Goal: Navigation & Orientation: Find specific page/section

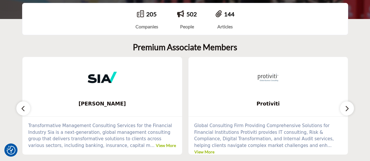
click at [352, 107] on button "button" at bounding box center [347, 108] width 14 height 14
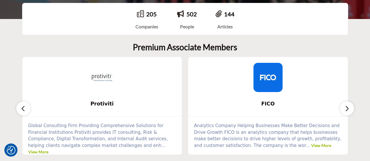
click at [353, 107] on button "button" at bounding box center [347, 108] width 14 height 14
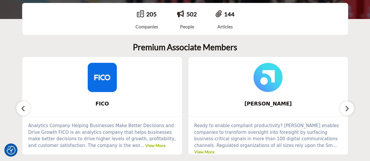
click at [353, 107] on button "button" at bounding box center [347, 108] width 14 height 14
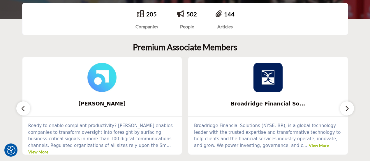
click at [353, 107] on button "button" at bounding box center [347, 108] width 14 height 14
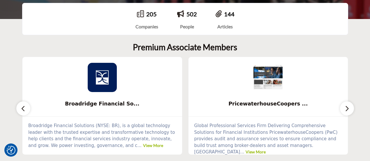
click at [353, 107] on button "button" at bounding box center [347, 108] width 14 height 14
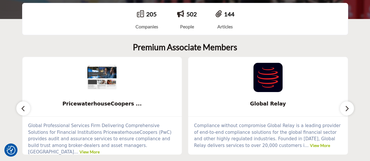
click at [353, 106] on button "button" at bounding box center [347, 108] width 14 height 14
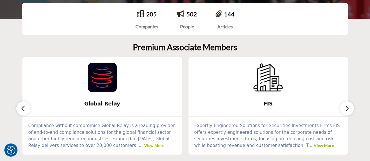
click at [353, 107] on button "button" at bounding box center [347, 108] width 14 height 14
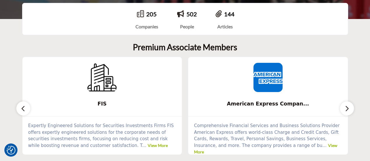
click at [349, 108] on icon "button" at bounding box center [347, 108] width 5 height 7
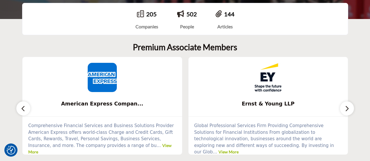
click at [349, 107] on icon "button" at bounding box center [347, 108] width 5 height 7
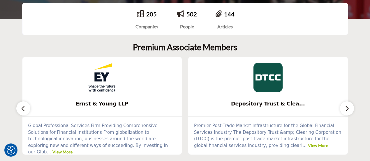
click at [349, 107] on icon "button" at bounding box center [347, 108] width 5 height 7
click at [349, 108] on icon "button" at bounding box center [347, 108] width 5 height 7
click at [347, 109] on icon "button" at bounding box center [347, 108] width 5 height 7
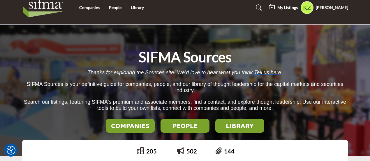
scroll to position [0, 0]
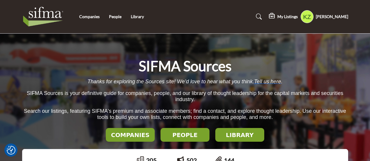
click at [314, 20] on profile-featured-9a1dc1d1-f86d-4f4c-9b2c-9d8f9b87c38b "Show hide supplier dropdown" at bounding box center [307, 16] width 13 height 13
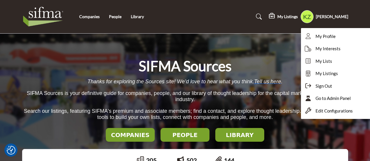
click at [331, 85] on span "Sign Out" at bounding box center [324, 86] width 17 height 7
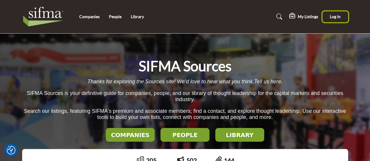
click at [337, 15] on span "Log In" at bounding box center [335, 16] width 11 height 5
